Goal: Task Accomplishment & Management: Manage account settings

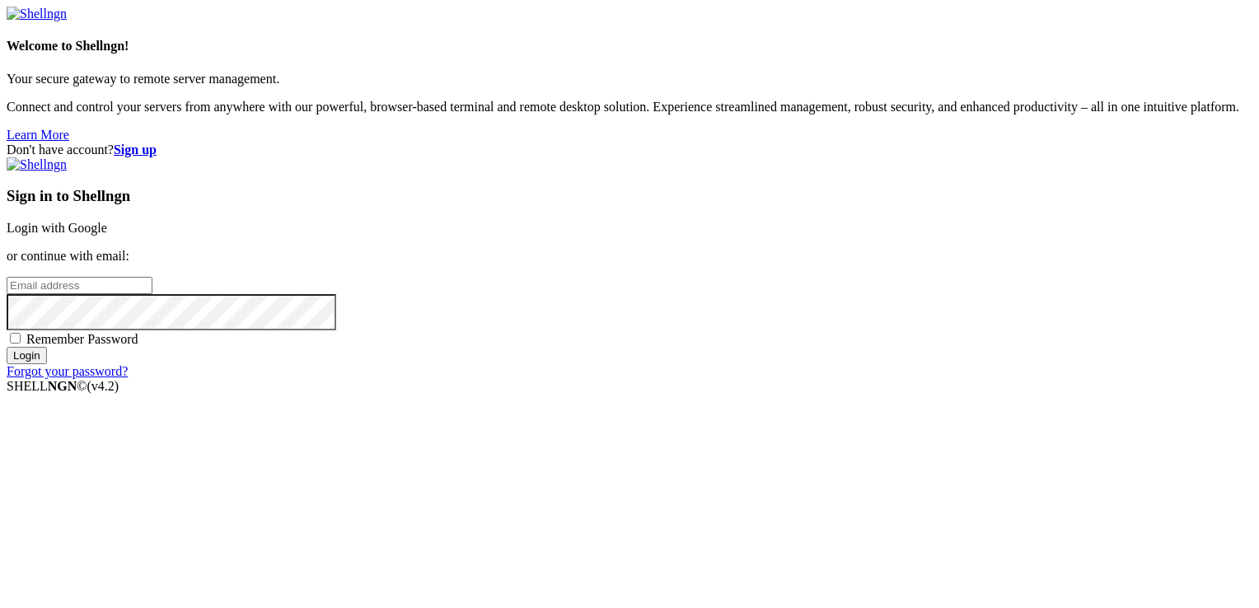
click at [107, 221] on link "Login with Google" at bounding box center [57, 228] width 101 height 14
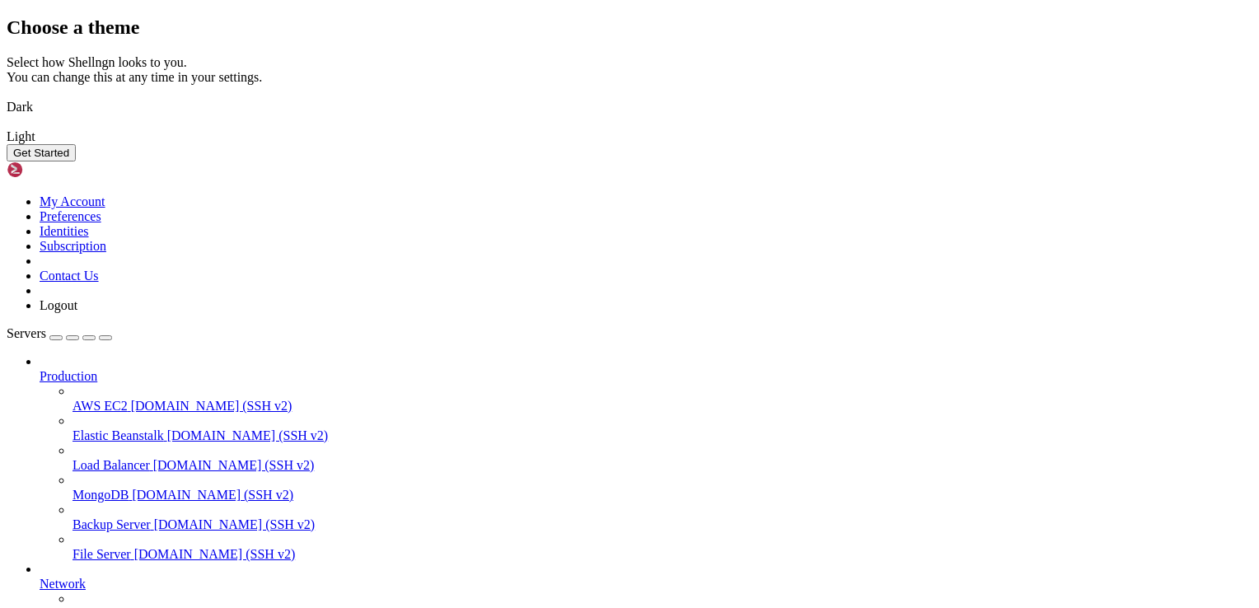
click at [76, 162] on button "Get Started" at bounding box center [41, 152] width 69 height 17
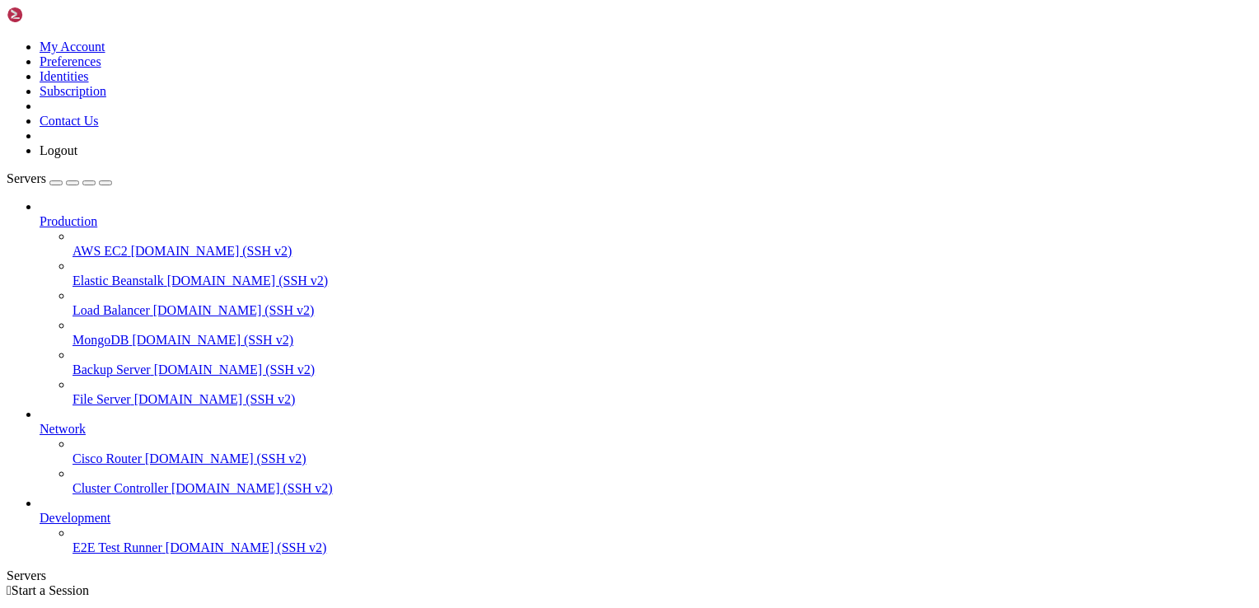
scroll to position [12, 0]
click at [134, 392] on span "[DOMAIN_NAME] (SSH v2)" at bounding box center [215, 399] width 162 height 14
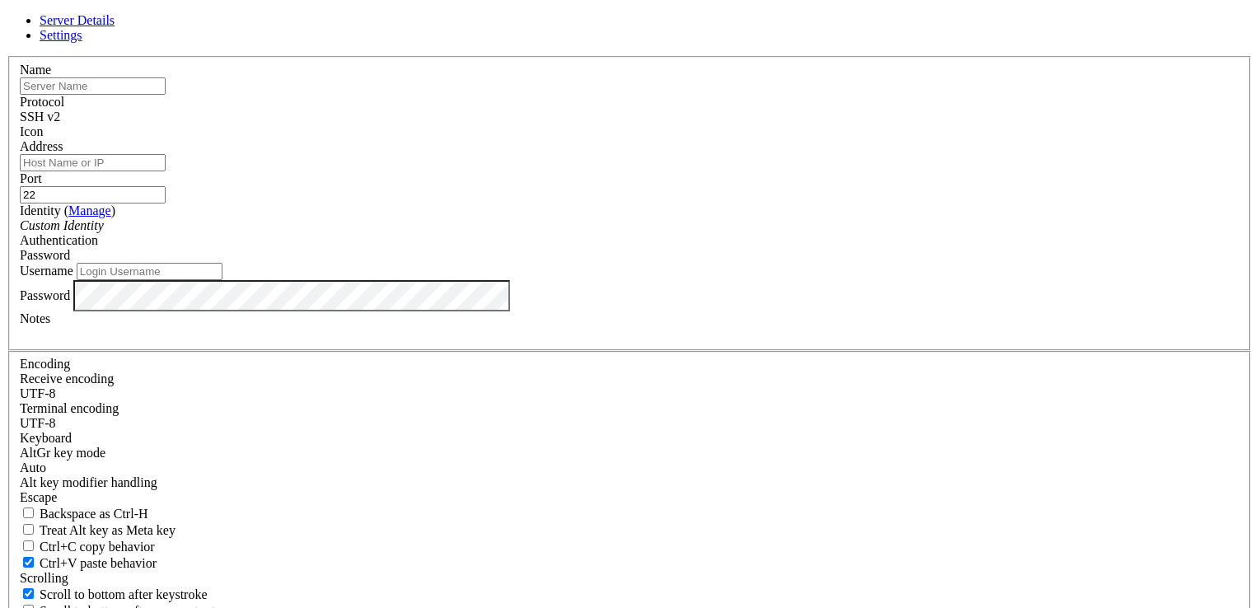
click at [82, 42] on span "Settings" at bounding box center [61, 35] width 43 height 14
click at [115, 27] on span "Server Details" at bounding box center [77, 20] width 75 height 14
click at [166, 95] on input "text" at bounding box center [93, 85] width 146 height 17
type input "homelab"
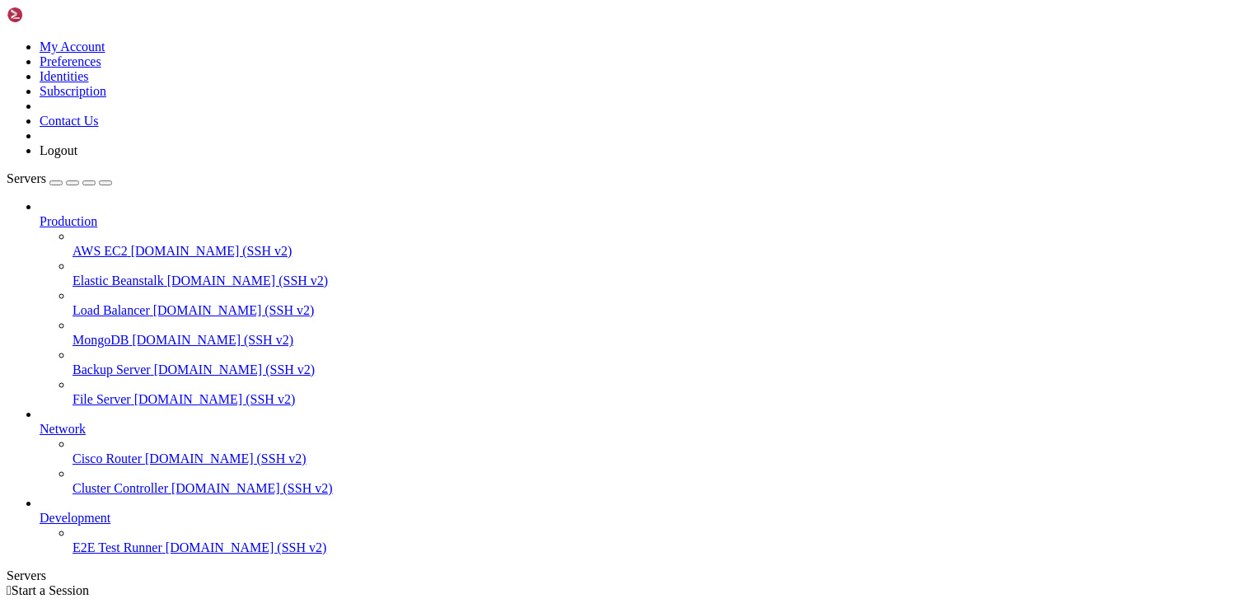
click at [129, 363] on span "Backup Server" at bounding box center [112, 370] width 78 height 14
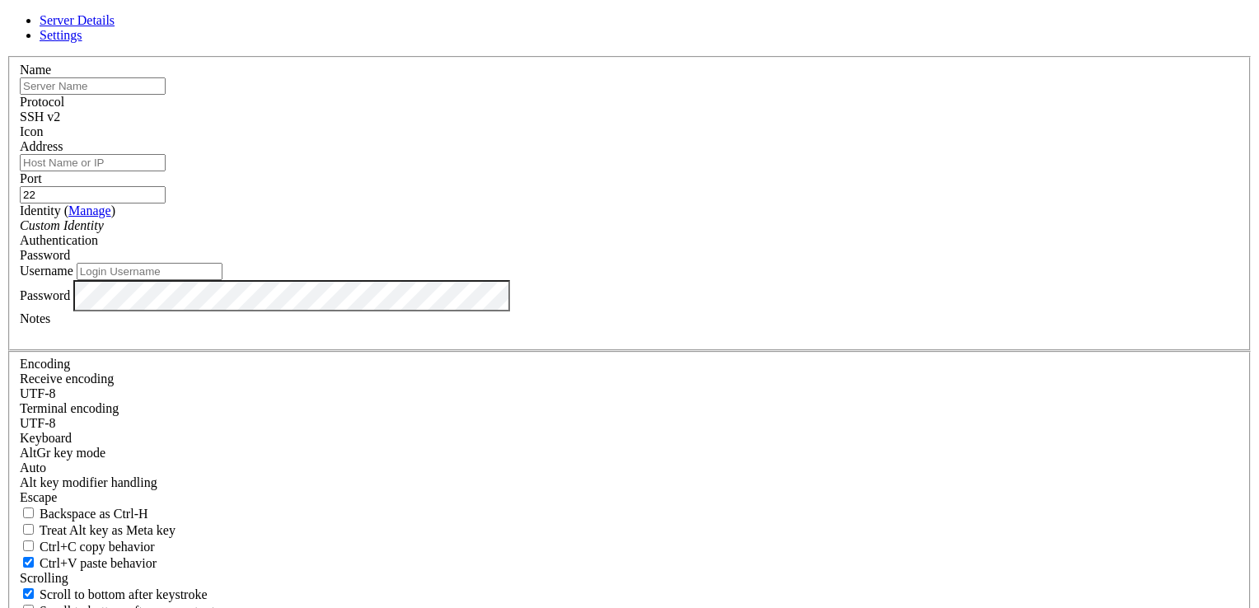
click at [7, 56] on icon at bounding box center [7, 56] width 0 height 0
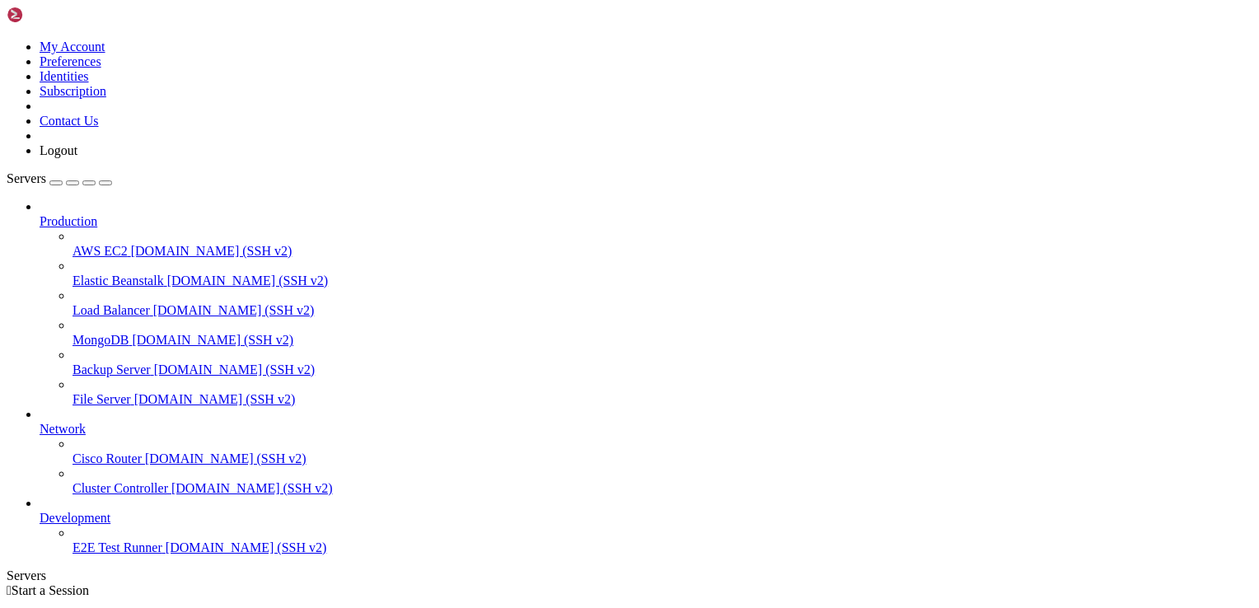
click at [113, 244] on span "AWS EC2" at bounding box center [100, 251] width 55 height 14
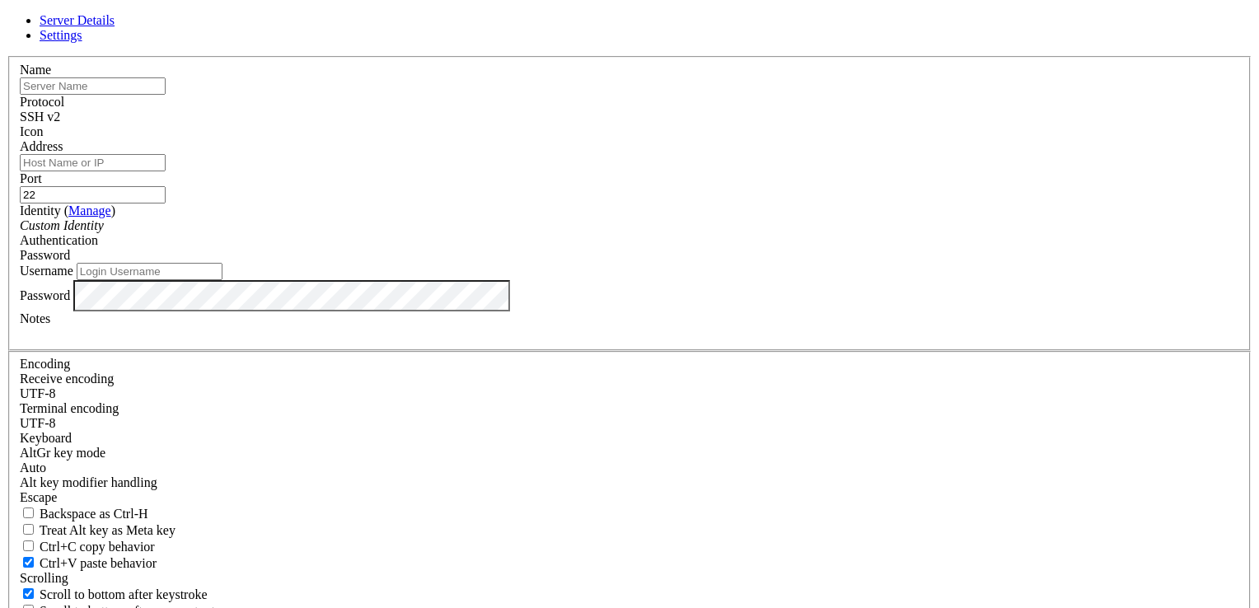
click at [82, 42] on span "Settings" at bounding box center [61, 35] width 43 height 14
click at [115, 27] on span "Server Details" at bounding box center [77, 20] width 75 height 14
click at [166, 95] on input "text" at bounding box center [93, 85] width 146 height 17
type input "homelab"
click at [166, 171] on input "Address" at bounding box center [93, 162] width 146 height 17
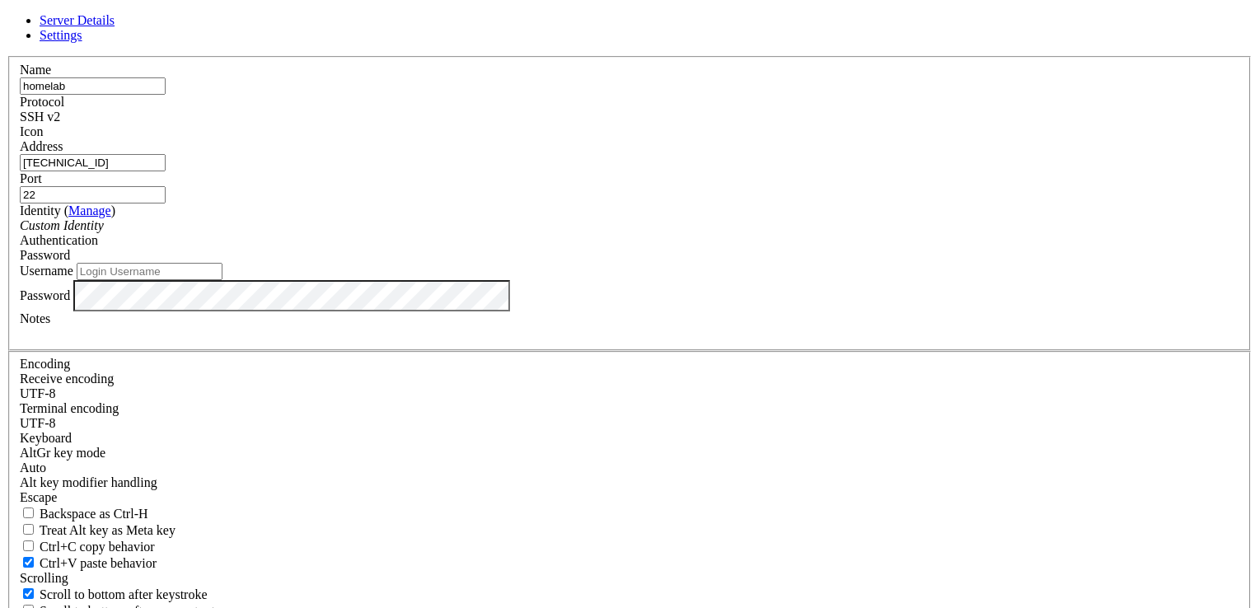
type input "[TECHNICAL_ID]"
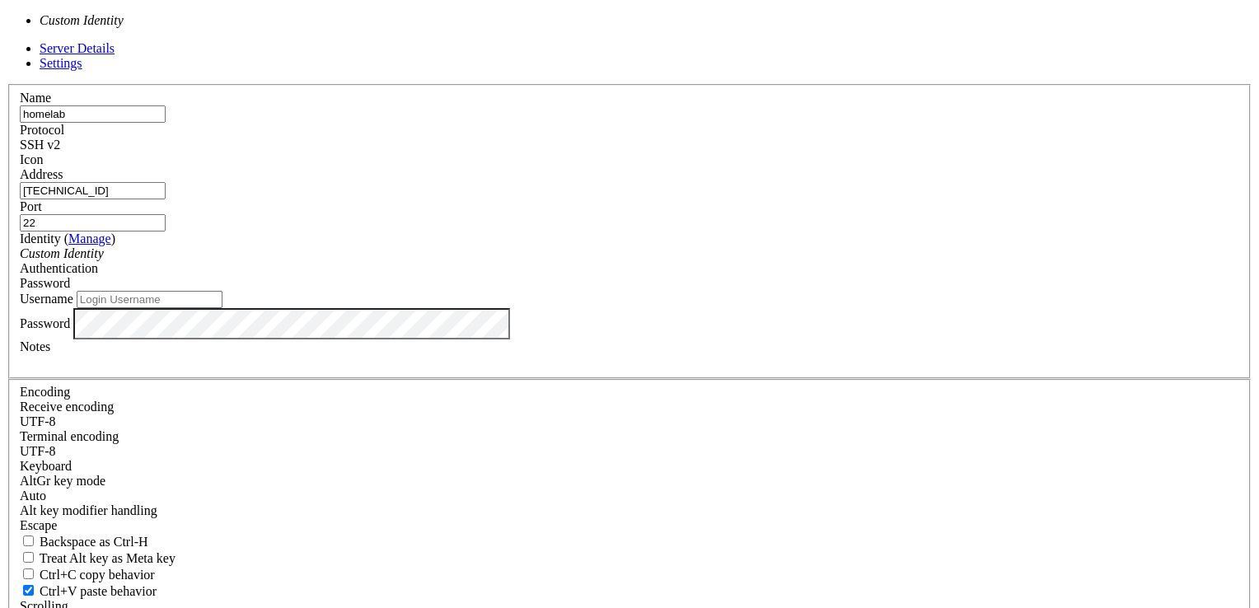
click at [554, 260] on div "Custom Identity" at bounding box center [630, 253] width 1220 height 15
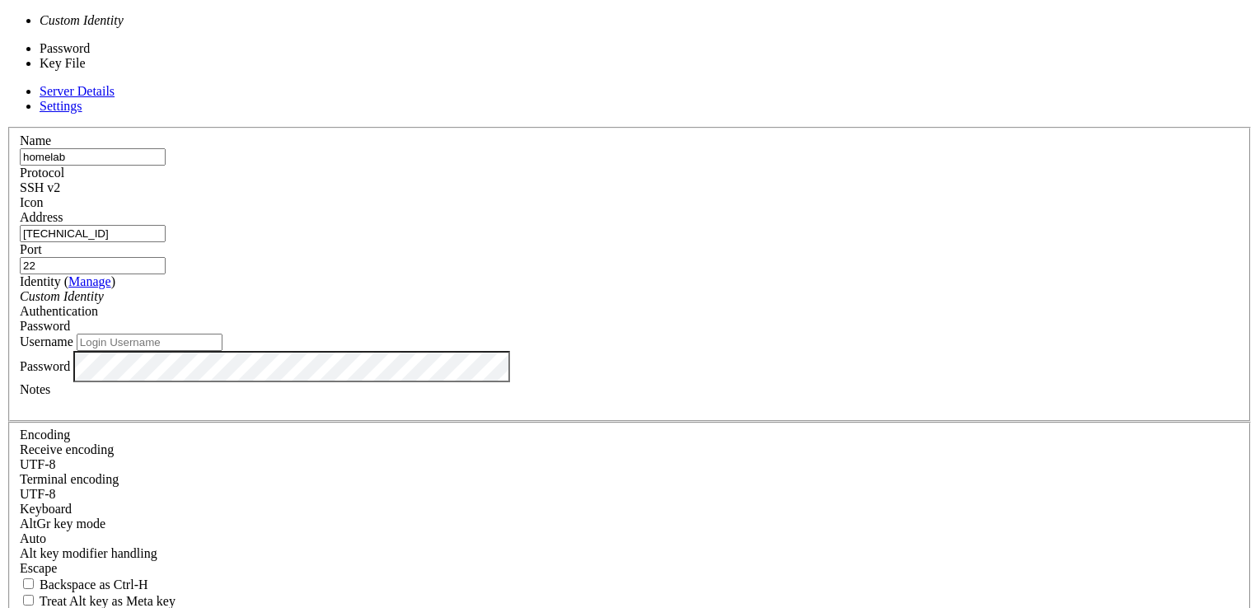
click at [749, 319] on div "Password" at bounding box center [630, 326] width 1220 height 15
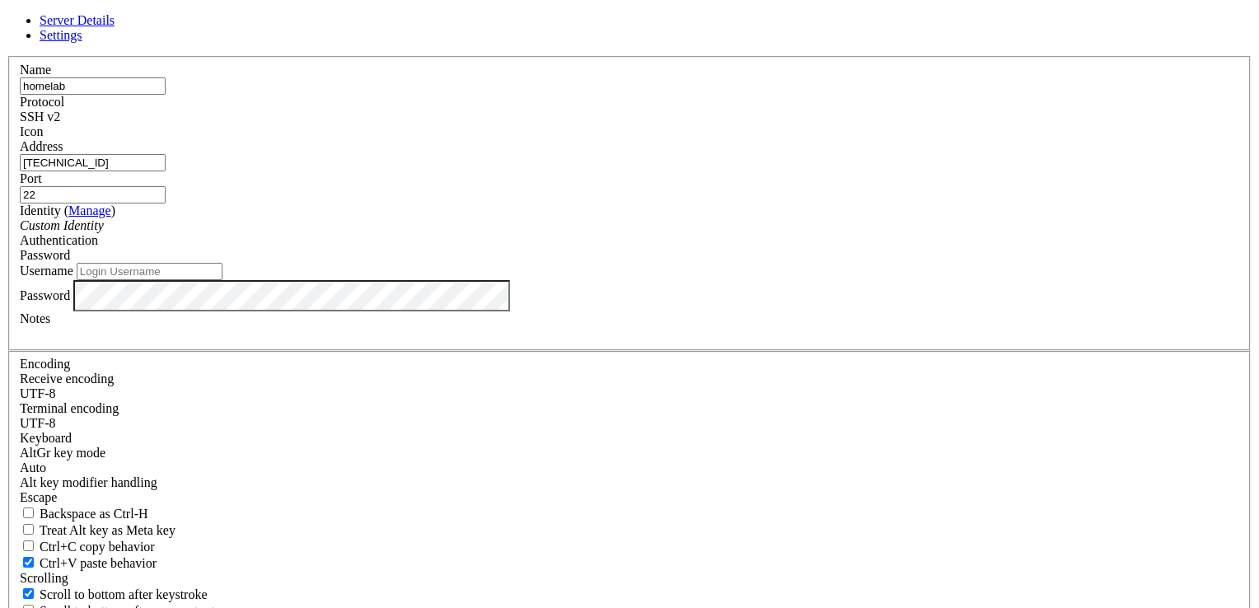
click at [744, 263] on div "Password" at bounding box center [630, 255] width 1220 height 15
click at [223, 280] on input "Username" at bounding box center [150, 271] width 146 height 17
type input "SynapseMai"
click at [70, 302] on label "Password" at bounding box center [45, 295] width 50 height 14
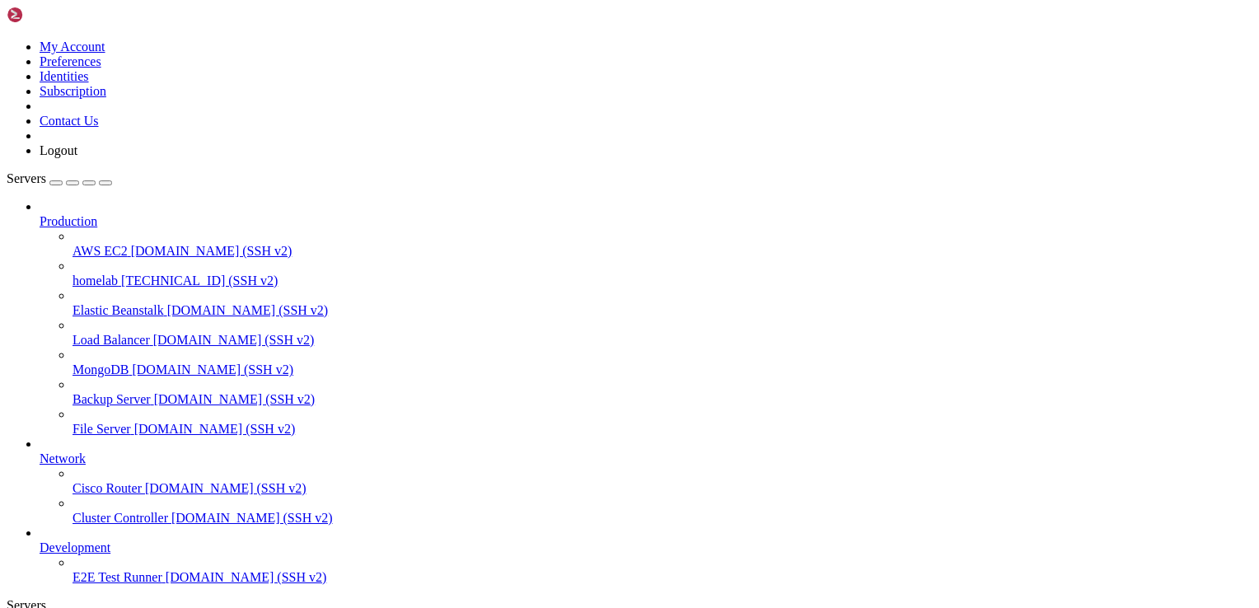
scroll to position [2, 0]
click at [105, 274] on span "homelab" at bounding box center [95, 281] width 45 height 14
